Goal: Information Seeking & Learning: Learn about a topic

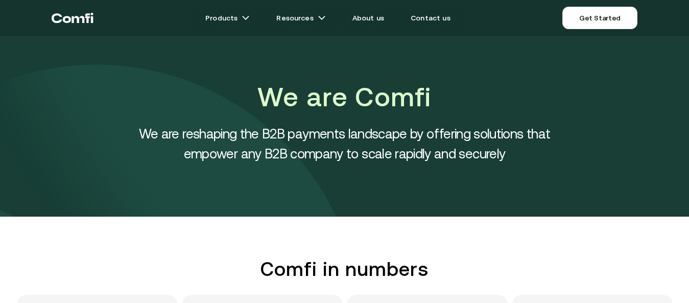
click at [63, 17] on icon "Return to the top of the Comfi home page" at bounding box center [73, 18] width 42 height 31
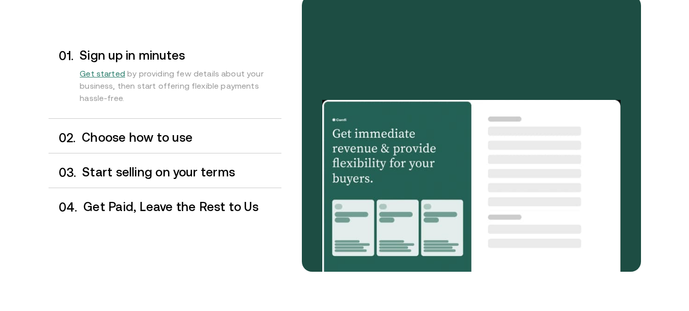
scroll to position [888, 0]
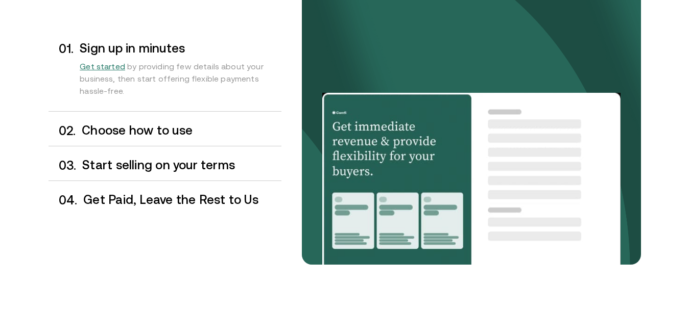
click at [181, 127] on h3 "Choose how to use" at bounding box center [181, 130] width 199 height 13
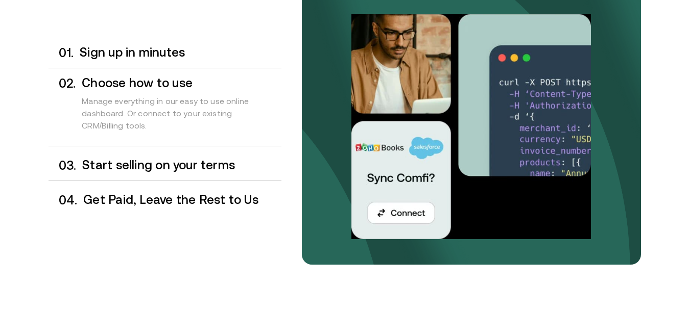
click at [191, 165] on h3 "Start selling on your terms" at bounding box center [181, 165] width 199 height 13
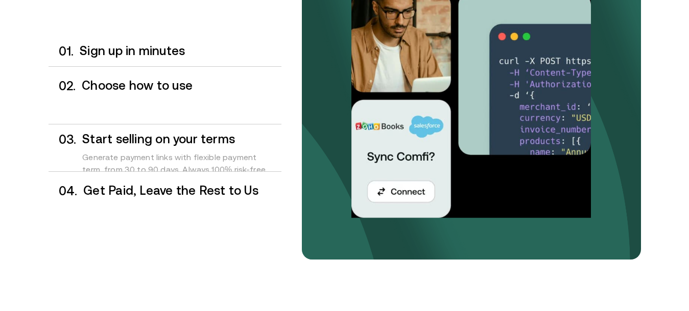
scroll to position [894, 0]
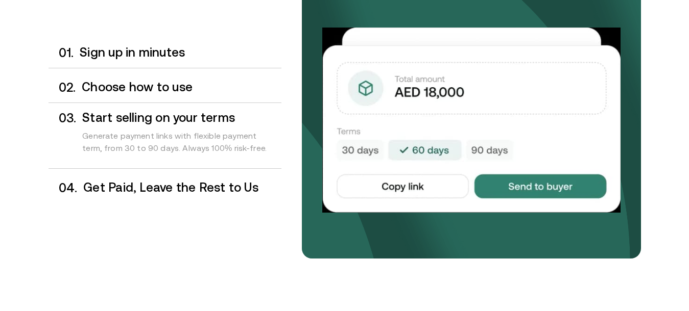
click at [234, 186] on h3 "Get Paid, Leave the Rest to Us" at bounding box center [182, 187] width 198 height 13
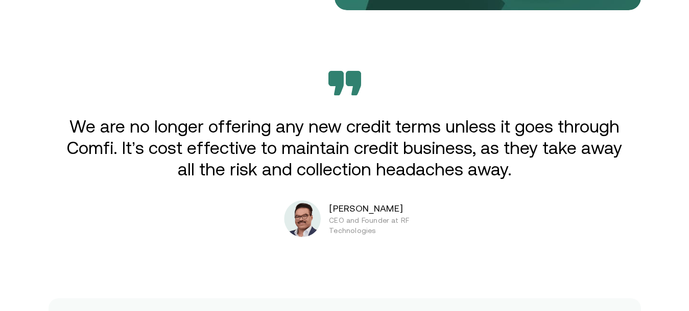
scroll to position [1694, 0]
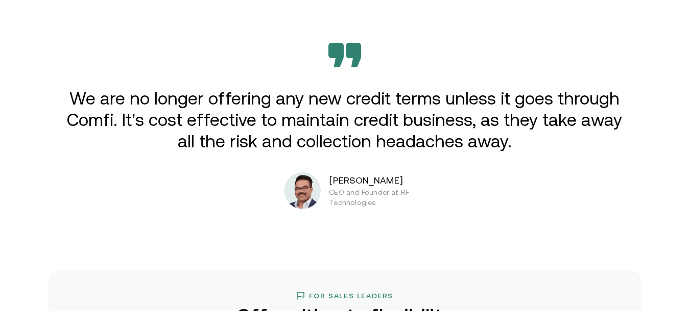
click at [598, 162] on div "We are no longer offering any new credit terms unless it goes through Comfi. It…" at bounding box center [344, 126] width 613 height 166
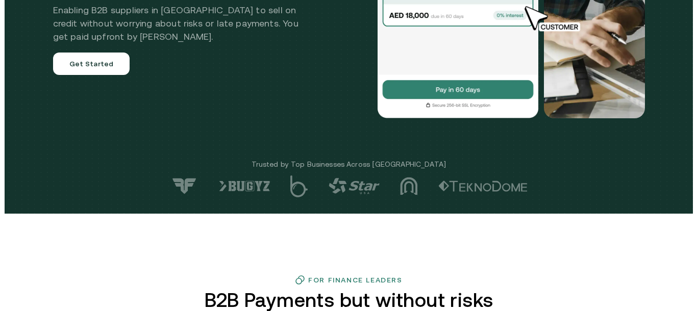
scroll to position [0, 0]
